Goal: Task Accomplishment & Management: Complete application form

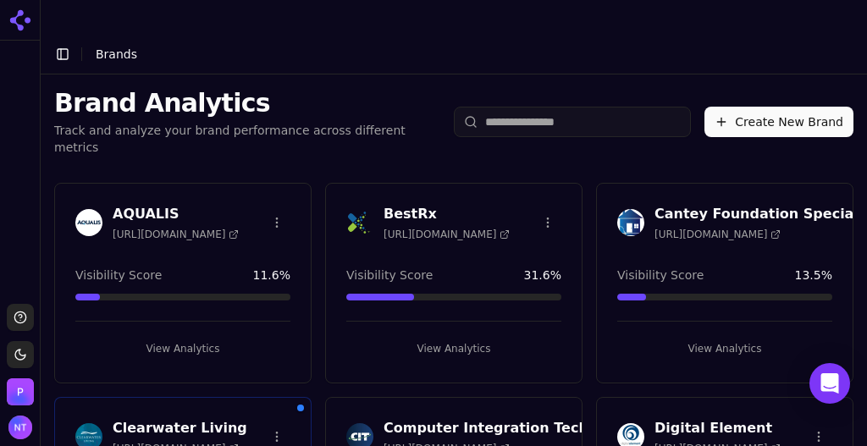
click at [794, 107] on button "Create New Brand" at bounding box center [778, 122] width 149 height 30
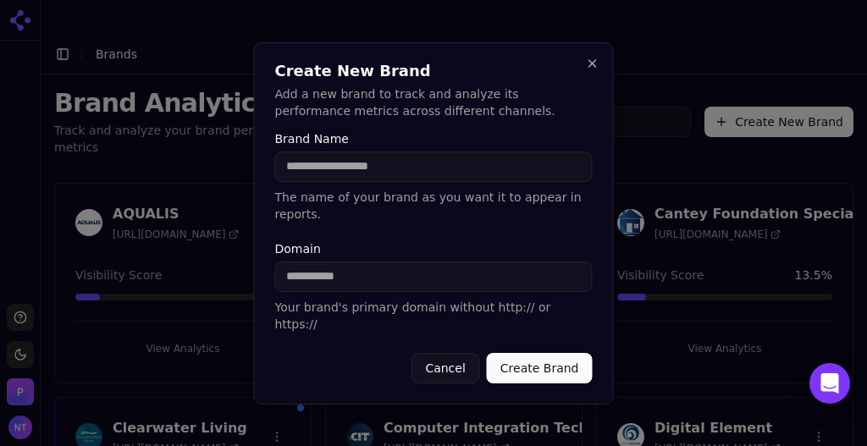
click at [470, 284] on input "Domain" at bounding box center [433, 277] width 317 height 30
paste input "**********"
type input "**********"
click at [374, 182] on input "Brand Name" at bounding box center [433, 167] width 317 height 30
type input "**********"
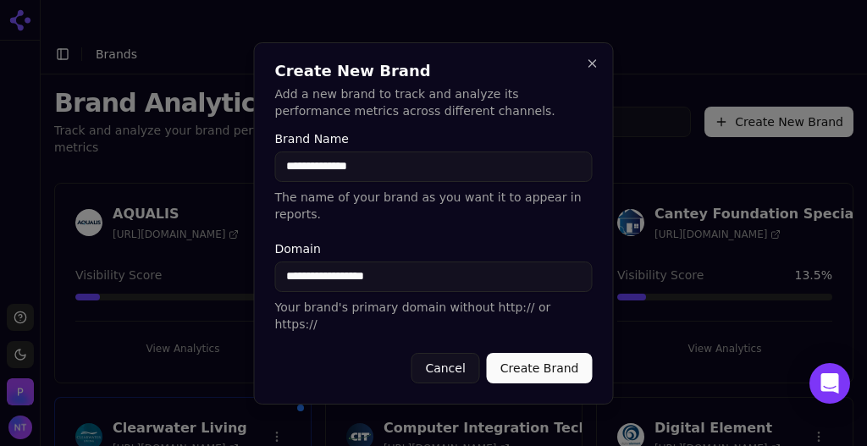
click at [520, 353] on button "Create Brand" at bounding box center [540, 368] width 106 height 30
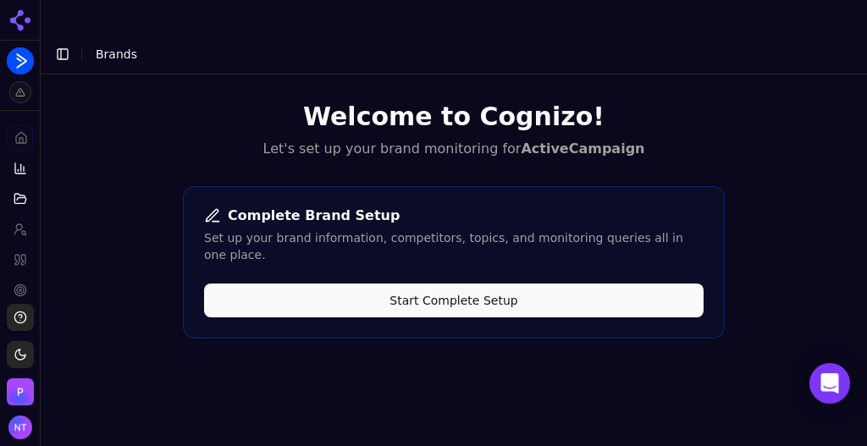
click at [549, 284] on button "Start Complete Setup" at bounding box center [454, 301] width 500 height 34
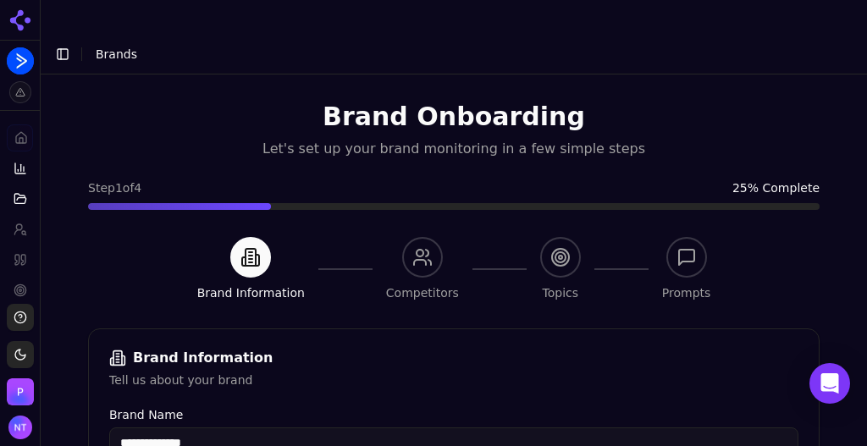
scroll to position [516, 0]
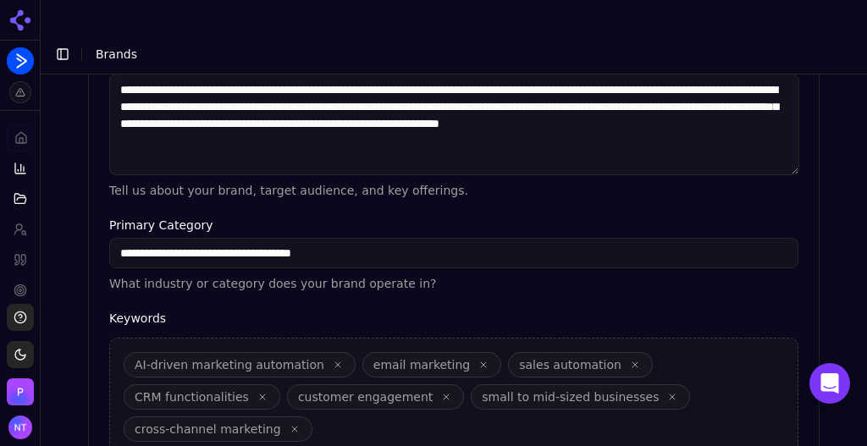
drag, startPoint x: 845, startPoint y: 295, endPoint x: 851, endPoint y: 340, distance: 45.3
click at [851, 340] on div "**********" at bounding box center [454, 272] width 826 height 395
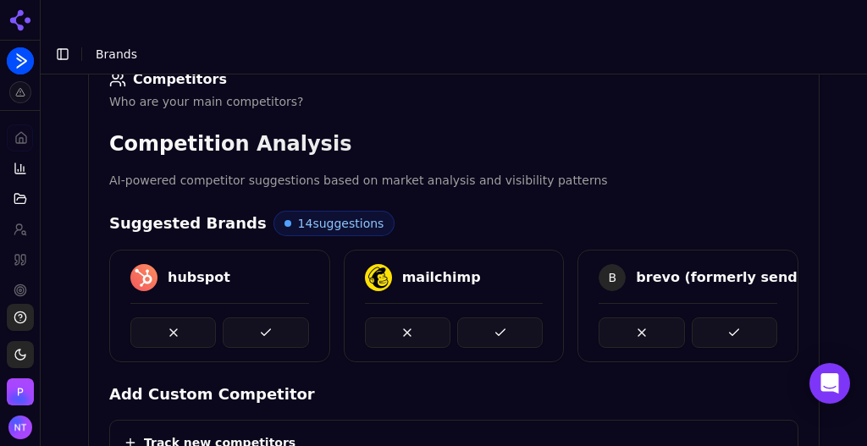
scroll to position [291, 0]
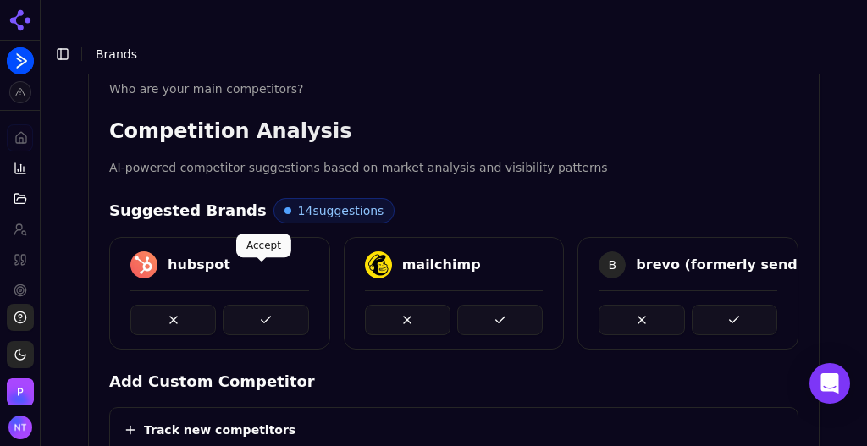
click at [268, 305] on button at bounding box center [266, 320] width 86 height 30
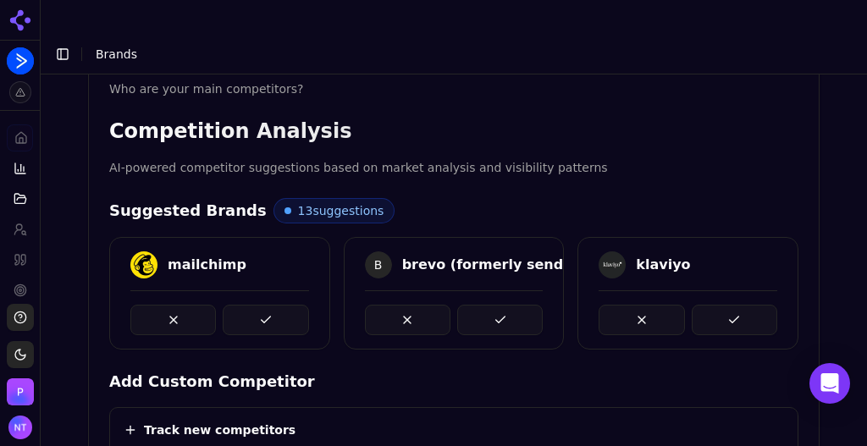
click at [268, 305] on button at bounding box center [266, 320] width 86 height 30
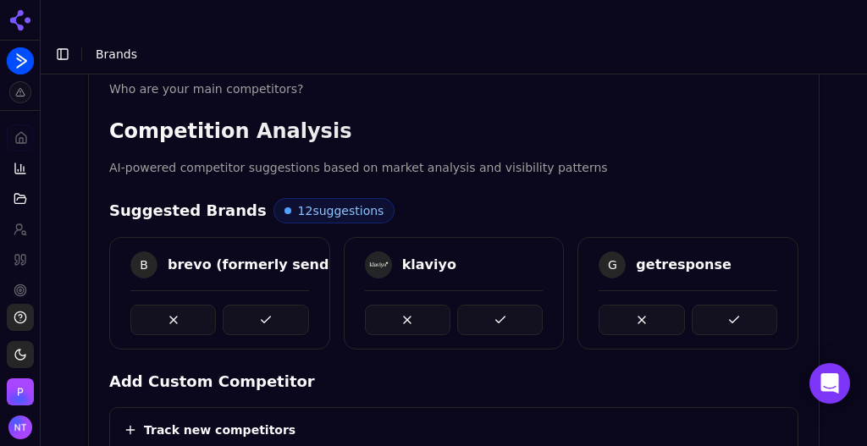
click at [268, 305] on button at bounding box center [266, 320] width 86 height 30
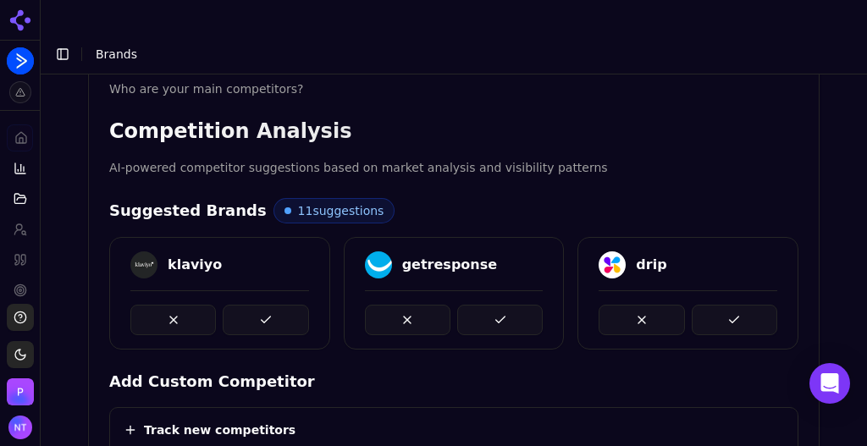
click at [268, 305] on button at bounding box center [266, 320] width 86 height 30
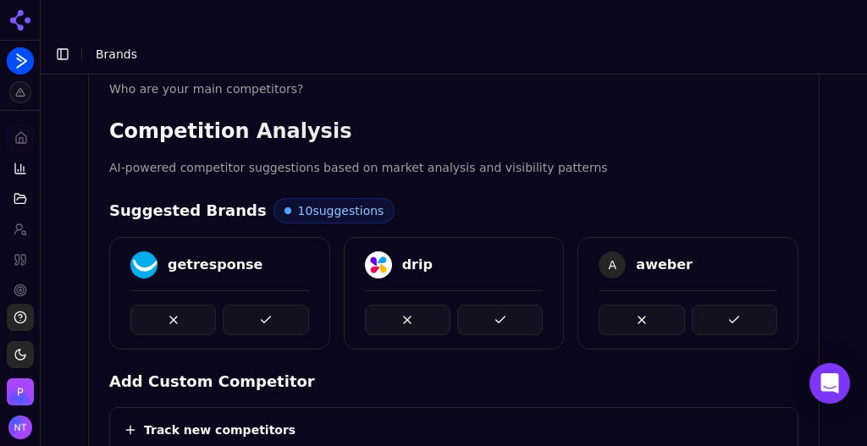
click at [268, 305] on button at bounding box center [266, 320] width 86 height 30
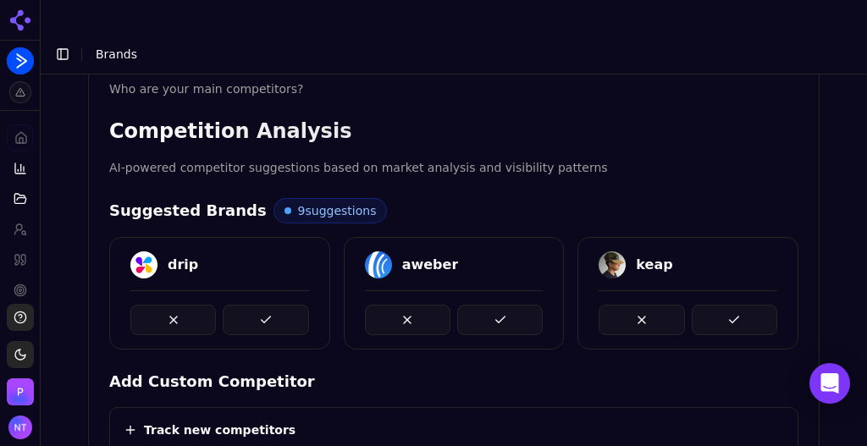
click at [268, 305] on button at bounding box center [266, 320] width 86 height 30
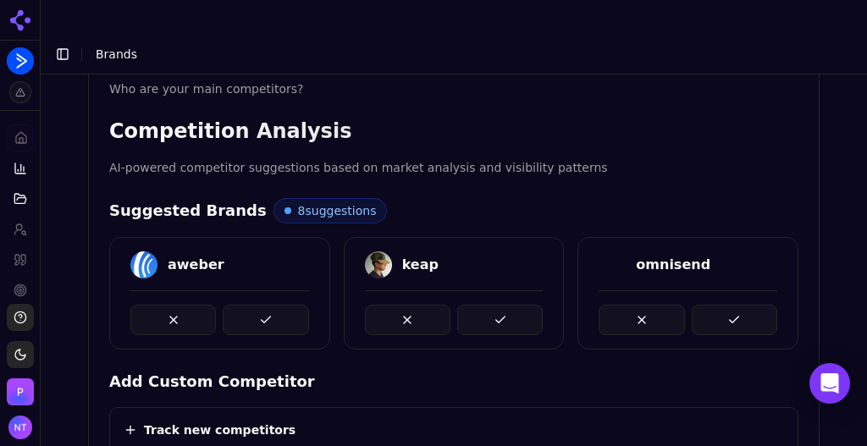
click at [268, 305] on button at bounding box center [266, 320] width 86 height 30
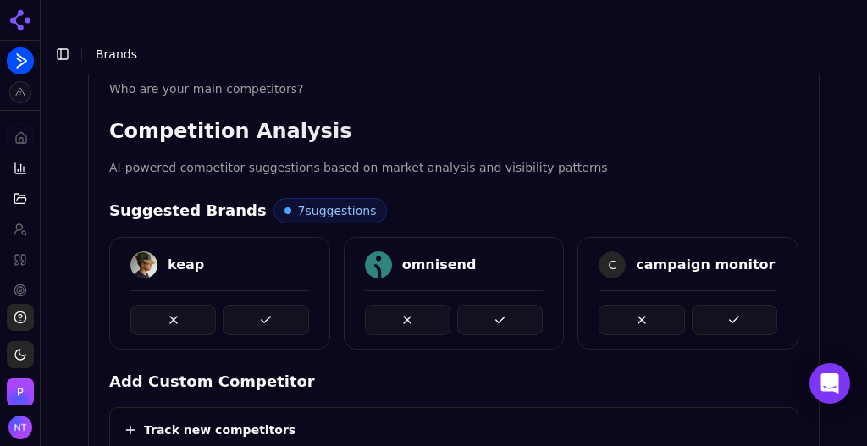
click at [268, 305] on button at bounding box center [266, 320] width 86 height 30
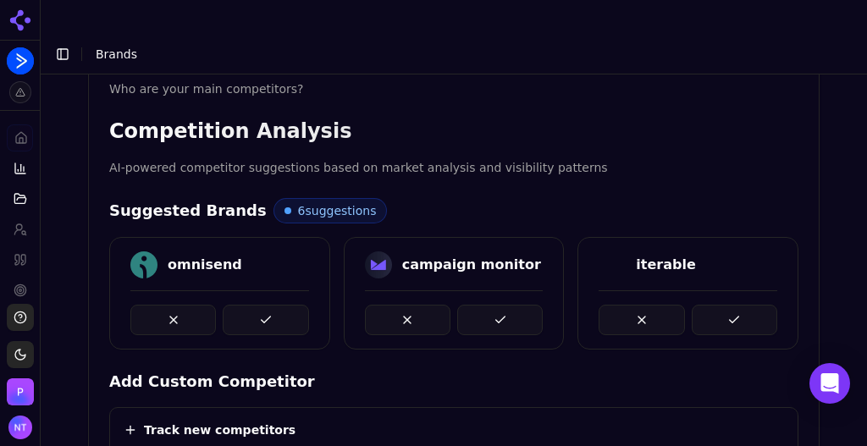
click at [268, 305] on button at bounding box center [266, 320] width 86 height 30
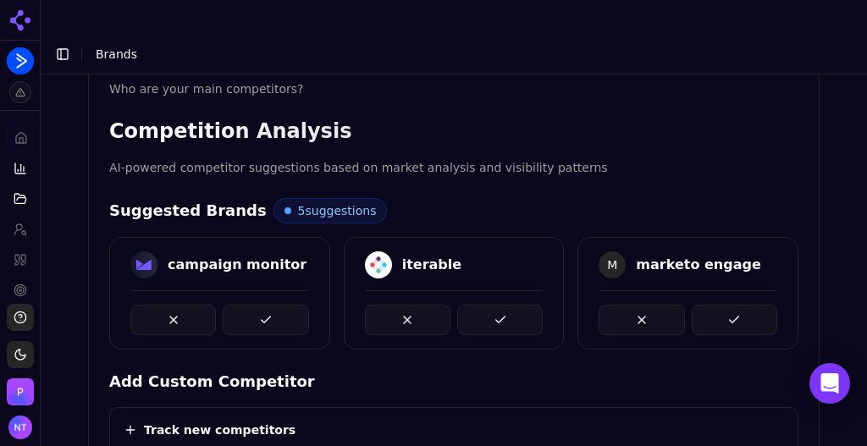
click at [268, 305] on button at bounding box center [266, 320] width 86 height 30
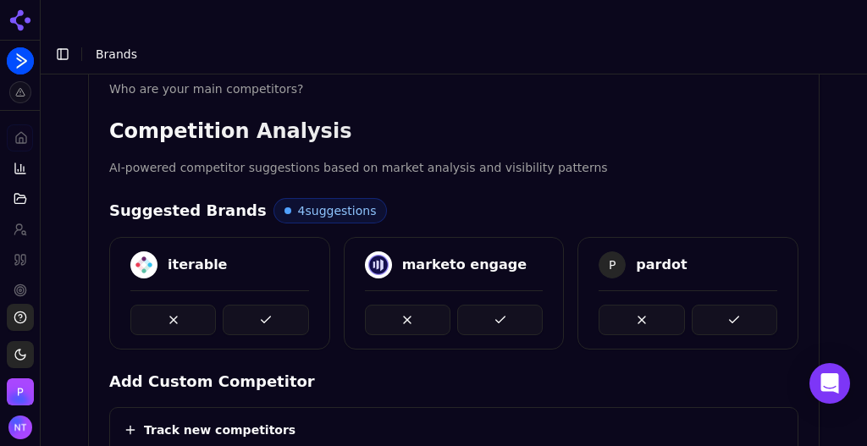
click at [268, 305] on button at bounding box center [266, 320] width 86 height 30
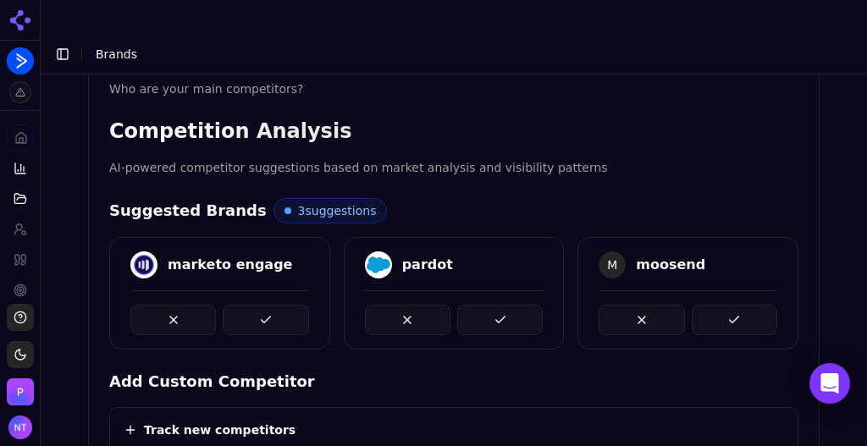
click at [268, 305] on button at bounding box center [266, 320] width 86 height 30
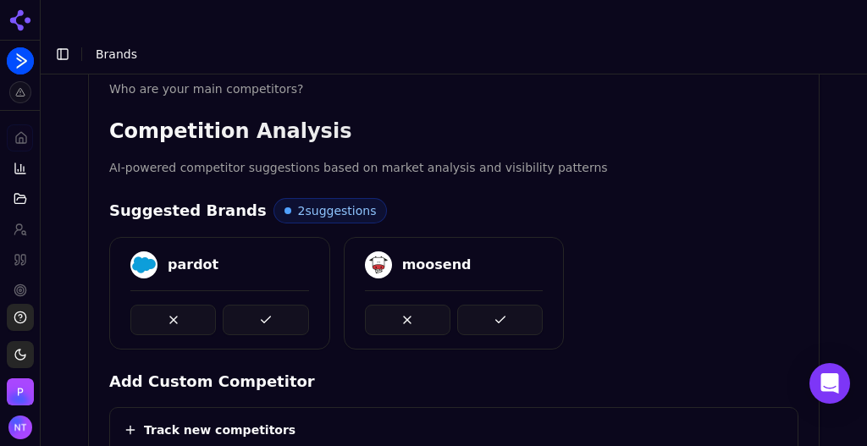
click at [268, 305] on button at bounding box center [266, 320] width 86 height 30
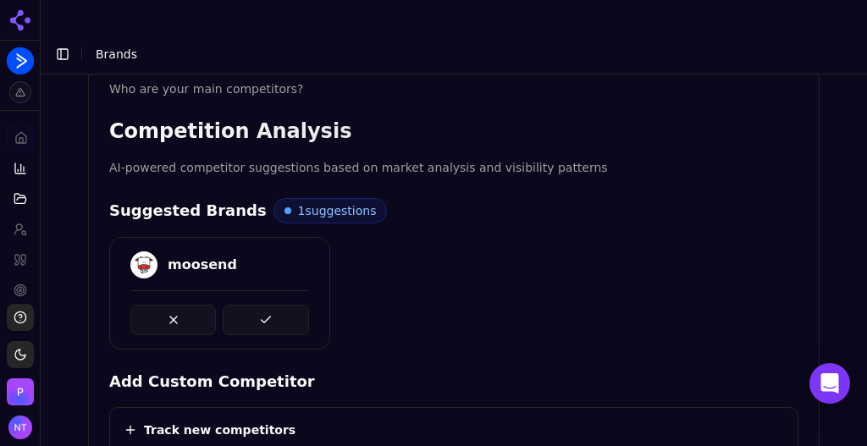
click at [268, 305] on button at bounding box center [266, 320] width 86 height 30
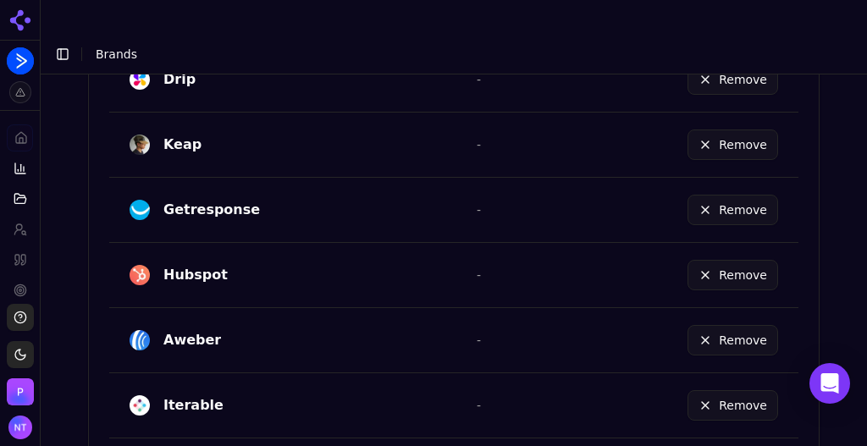
scroll to position [1159, 0]
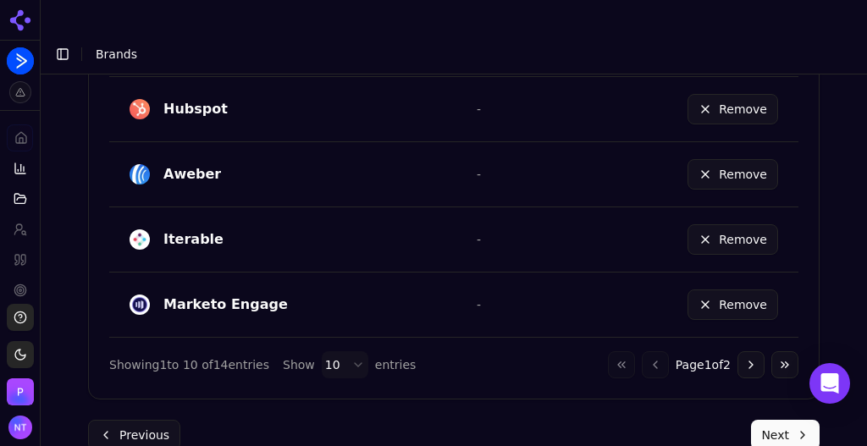
click at [785, 420] on button "Next" at bounding box center [785, 435] width 69 height 30
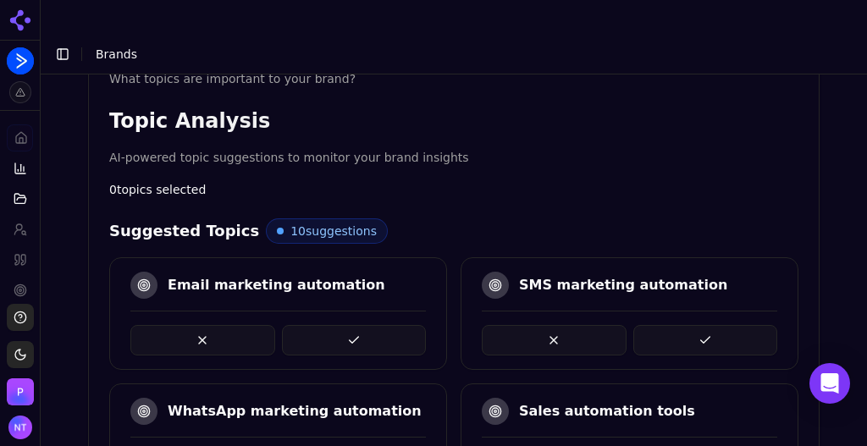
scroll to position [344, 0]
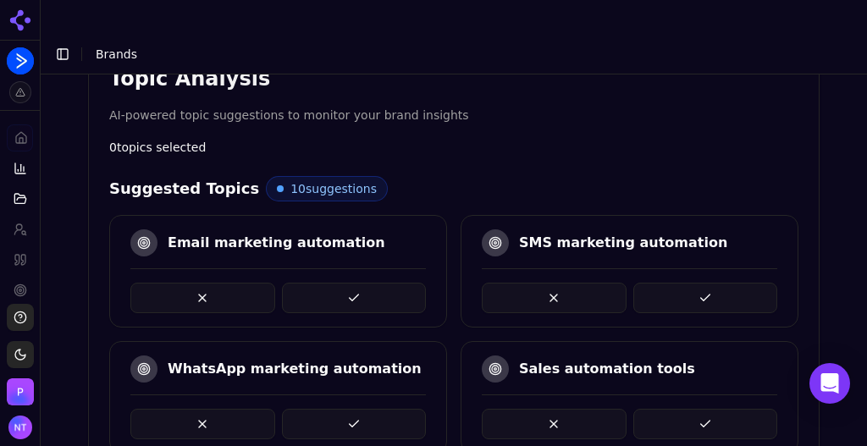
click at [360, 283] on button at bounding box center [354, 298] width 145 height 30
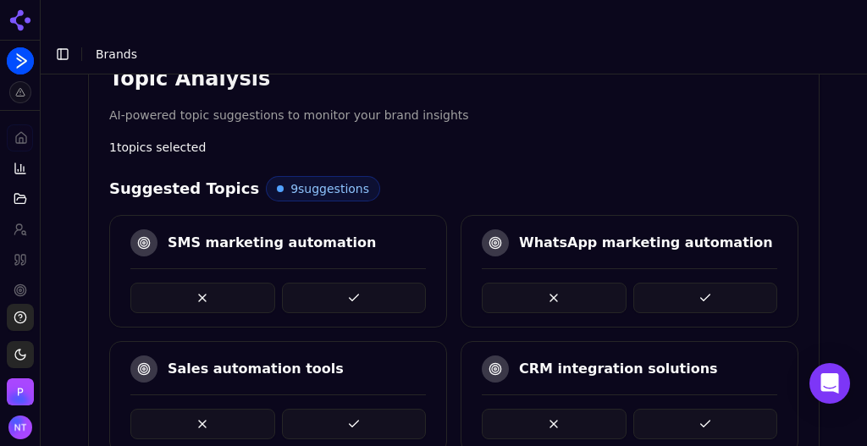
click at [368, 283] on button at bounding box center [354, 298] width 145 height 30
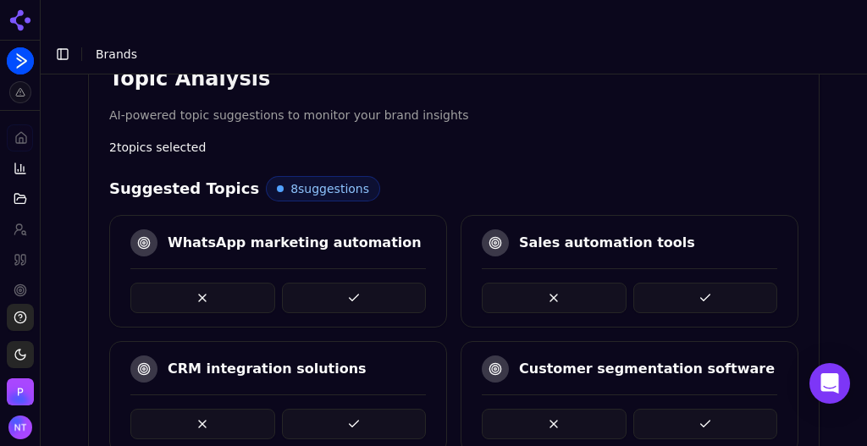
click at [238, 283] on button at bounding box center [202, 298] width 145 height 30
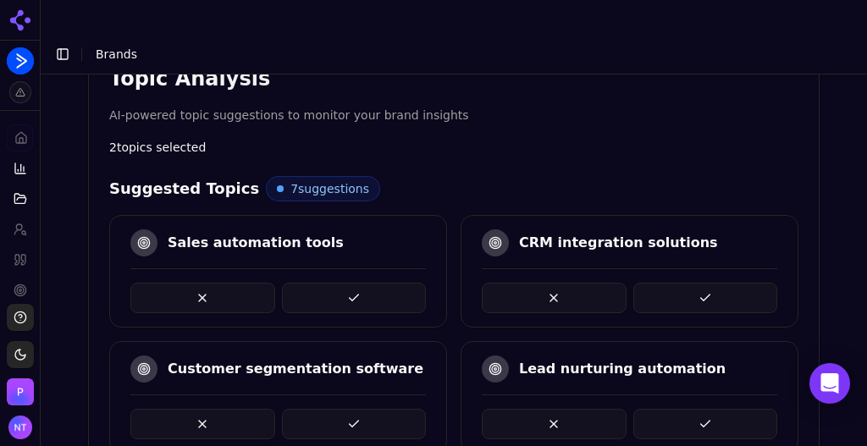
click at [238, 283] on button at bounding box center [202, 298] width 145 height 30
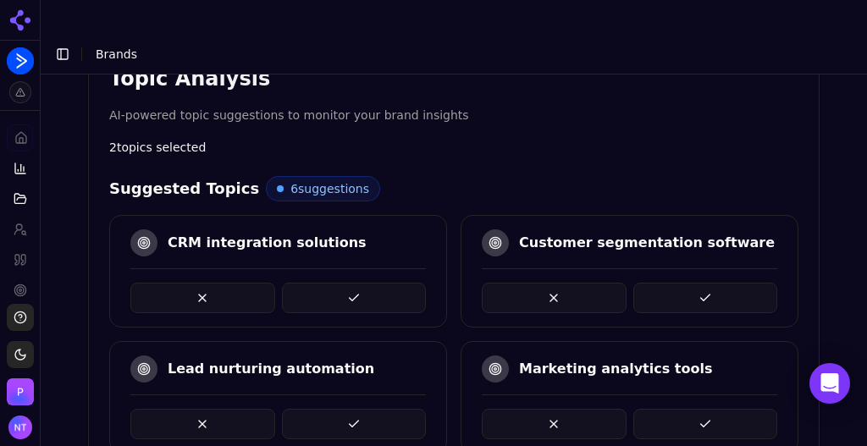
click at [238, 283] on button at bounding box center [202, 298] width 145 height 30
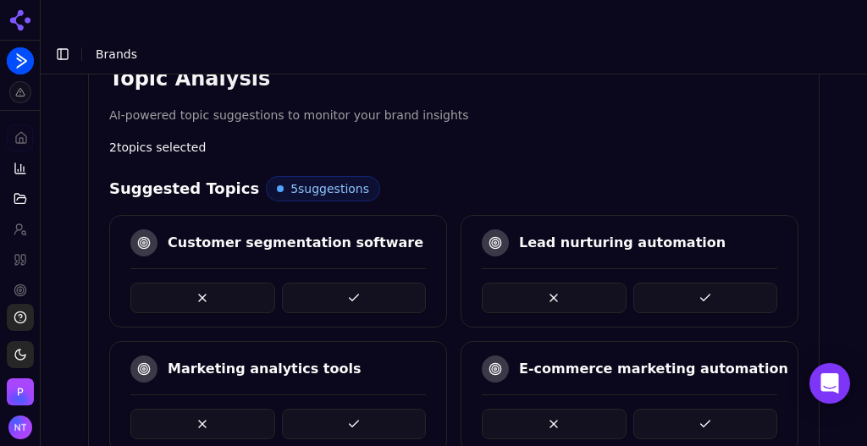
click at [382, 283] on button at bounding box center [354, 298] width 145 height 30
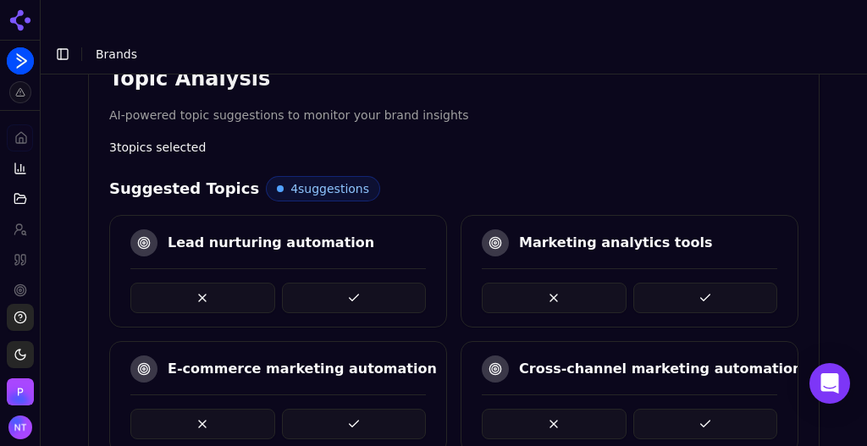
click at [384, 283] on button at bounding box center [354, 298] width 145 height 30
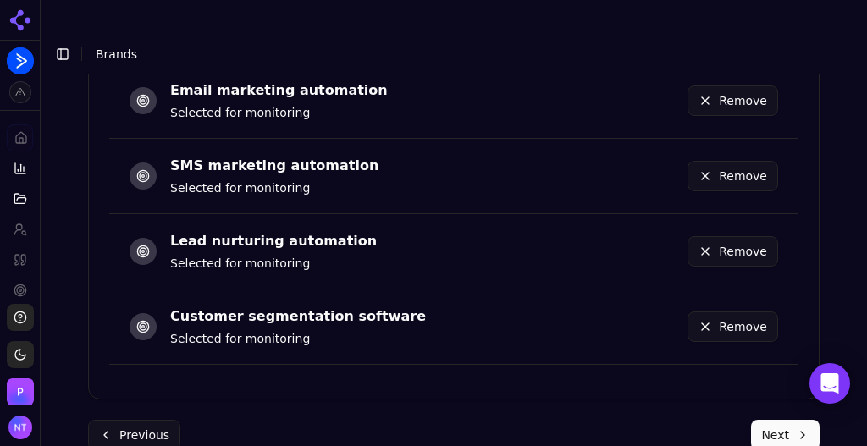
click at [780, 420] on button "Next" at bounding box center [785, 435] width 69 height 30
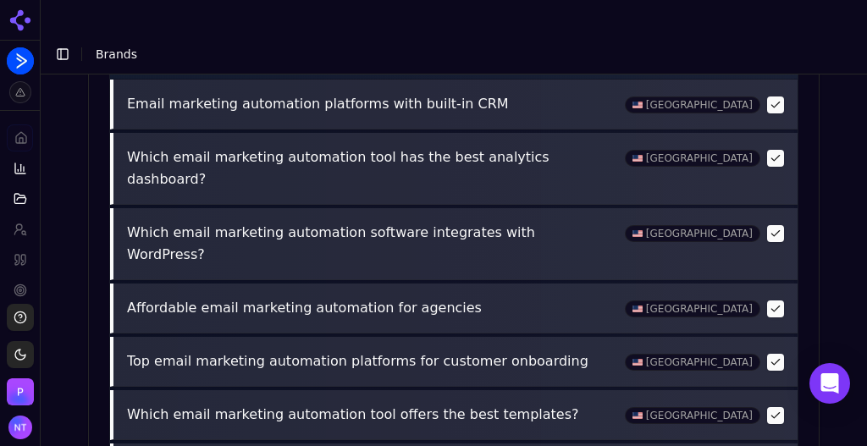
scroll to position [969, 0]
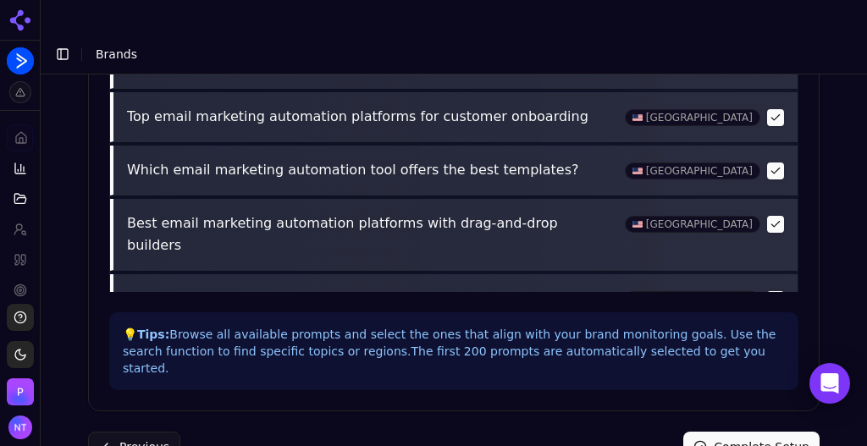
click at [742, 432] on button "Complete Setup" at bounding box center [751, 447] width 136 height 30
